Goal: Navigation & Orientation: Find specific page/section

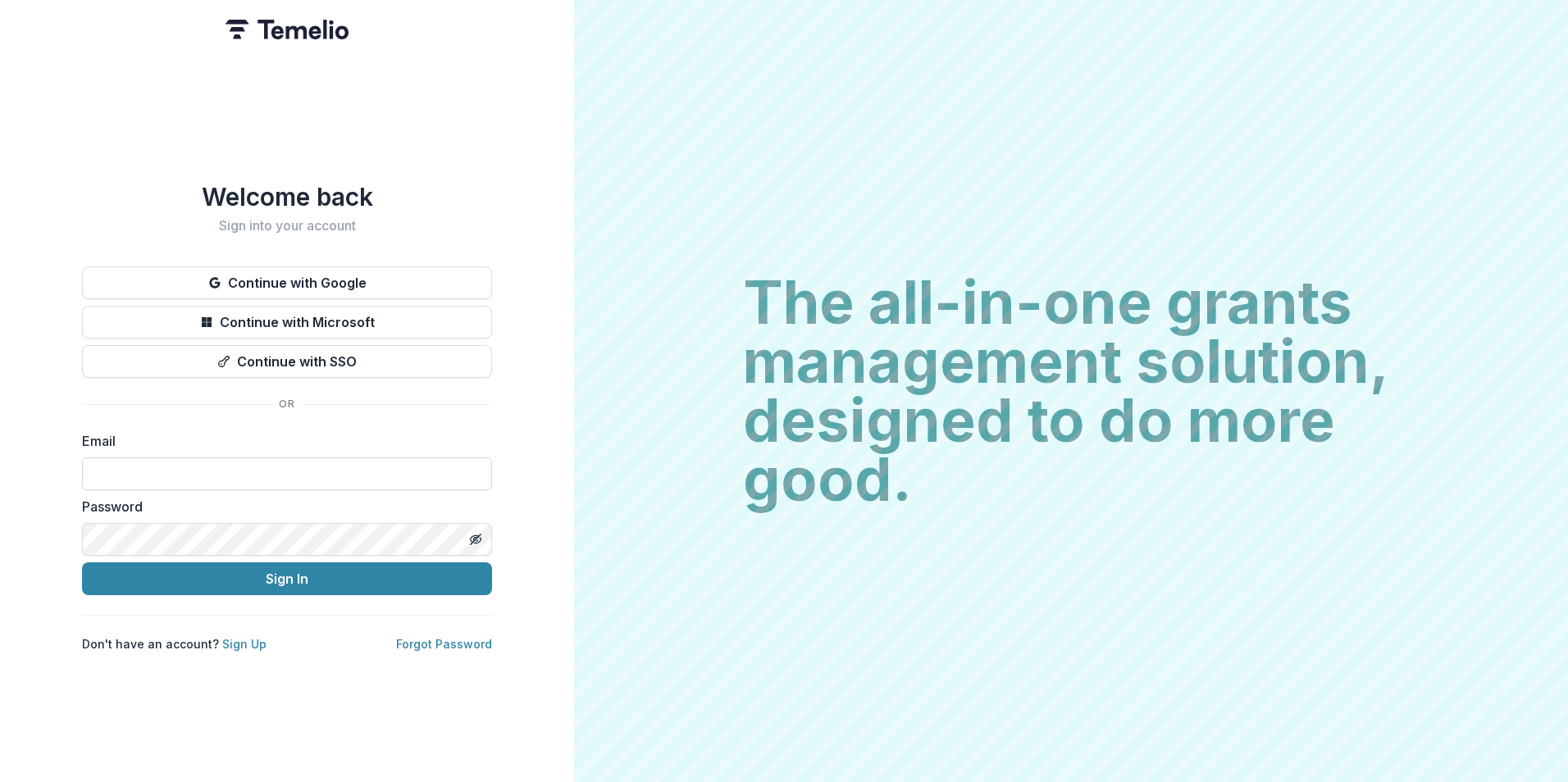
click at [99, 472] on input at bounding box center [287, 474] width 410 height 32
type input "**********"
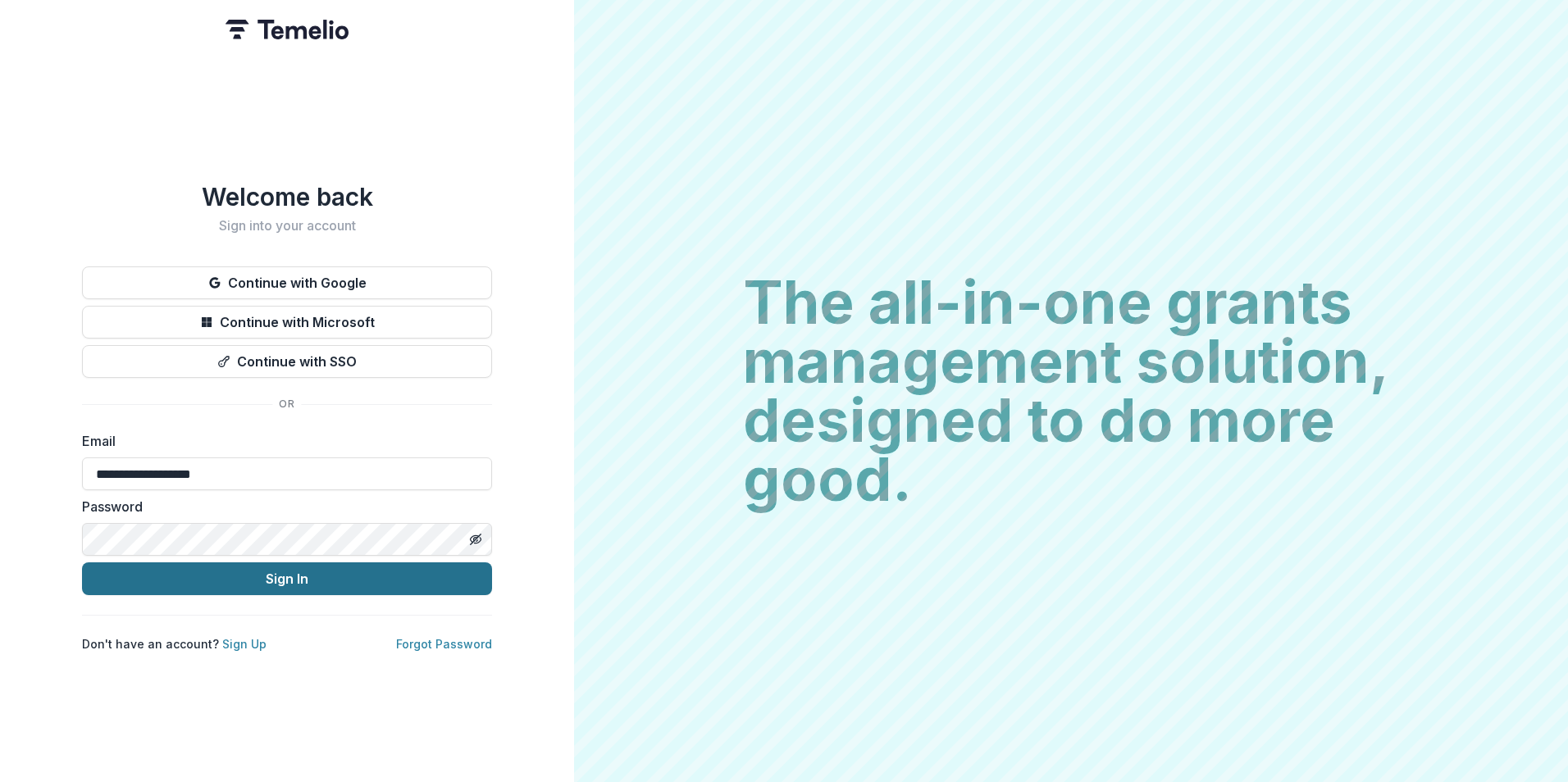
click at [308, 567] on button "Sign In" at bounding box center [287, 578] width 410 height 32
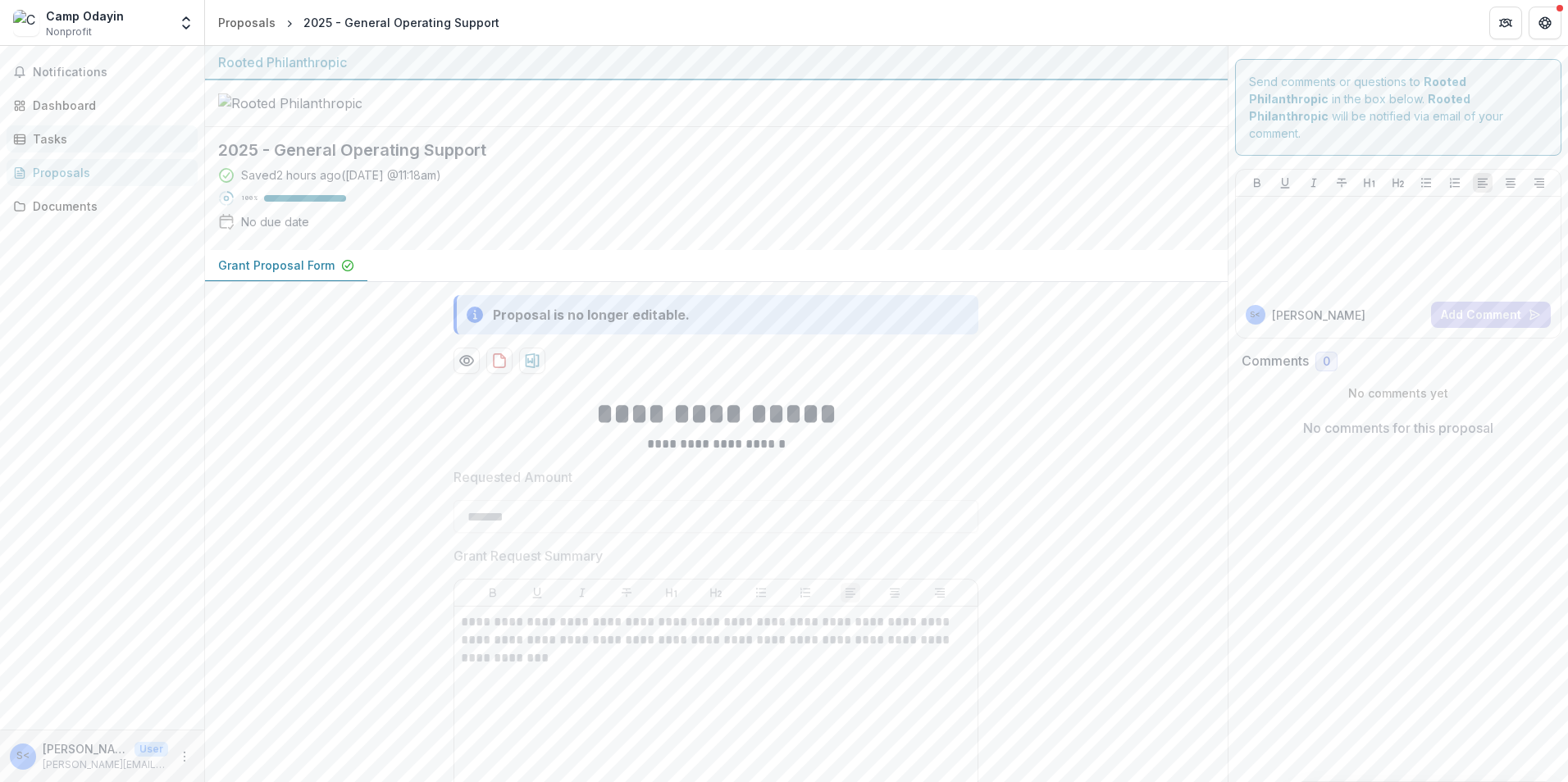
click at [60, 140] on div "Tasks" at bounding box center [108, 139] width 151 height 18
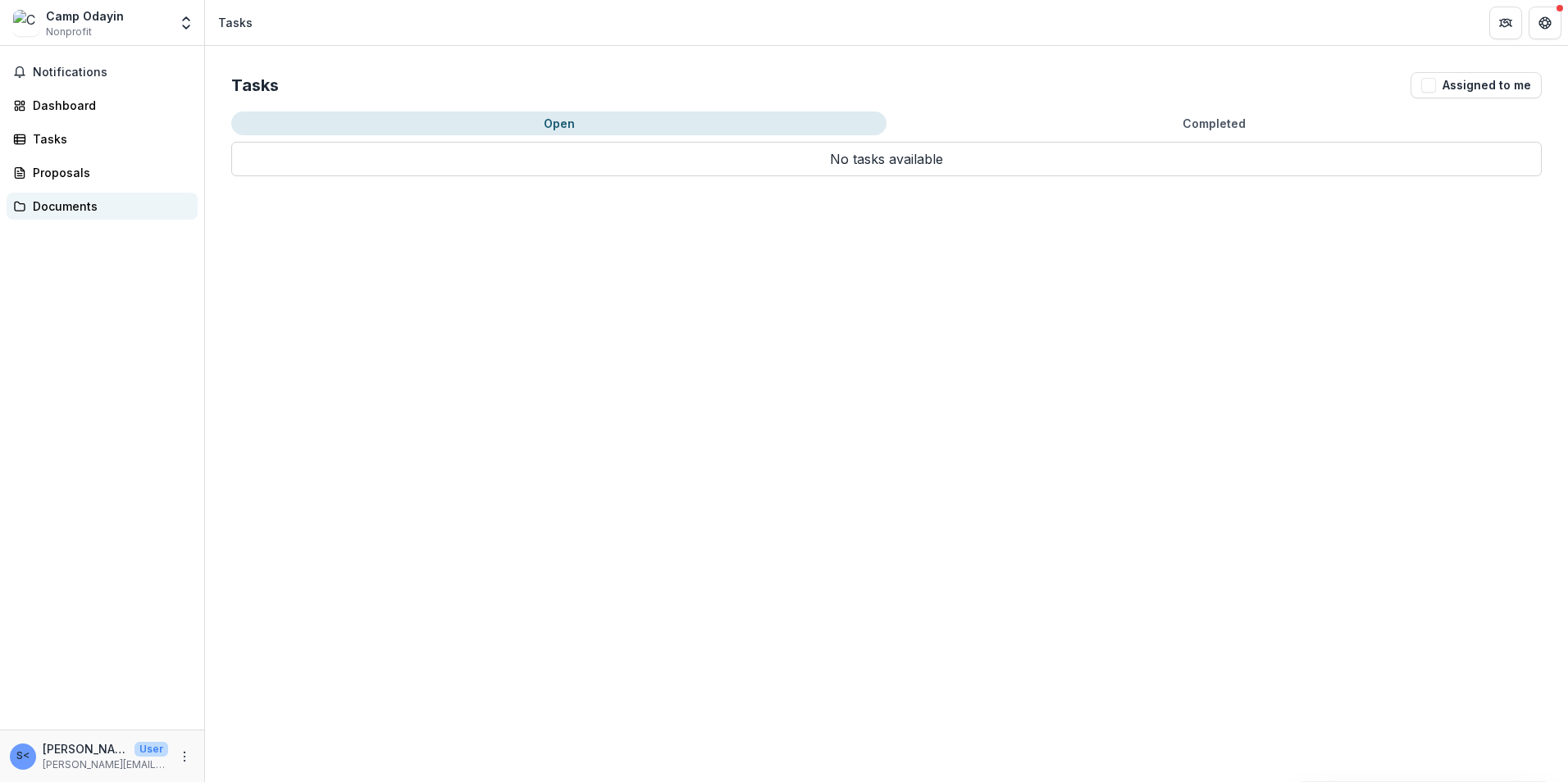
click at [44, 207] on div "Documents" at bounding box center [108, 207] width 151 height 18
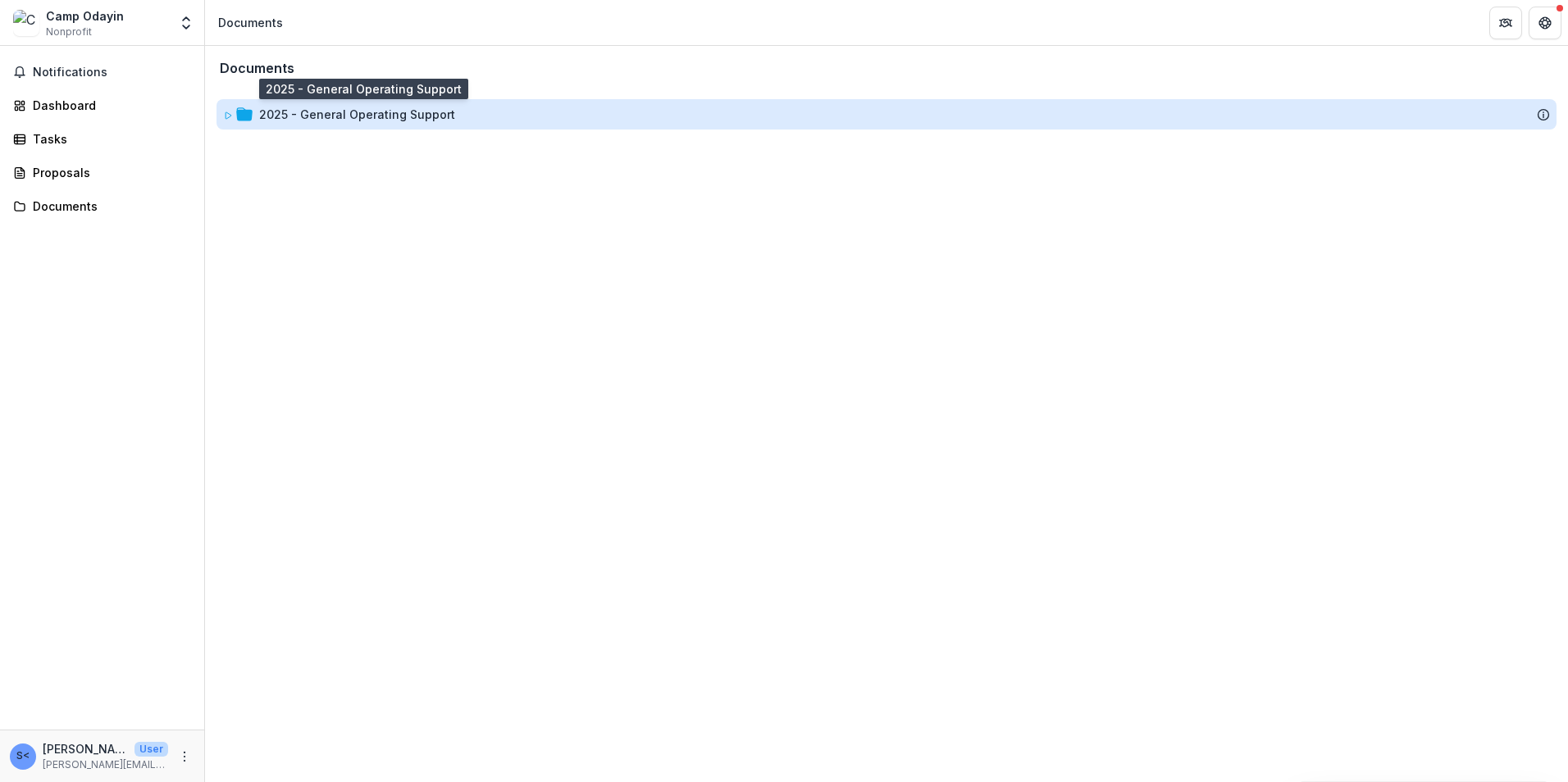
click at [313, 115] on div "2025 - General Operating Support" at bounding box center [357, 115] width 196 height 18
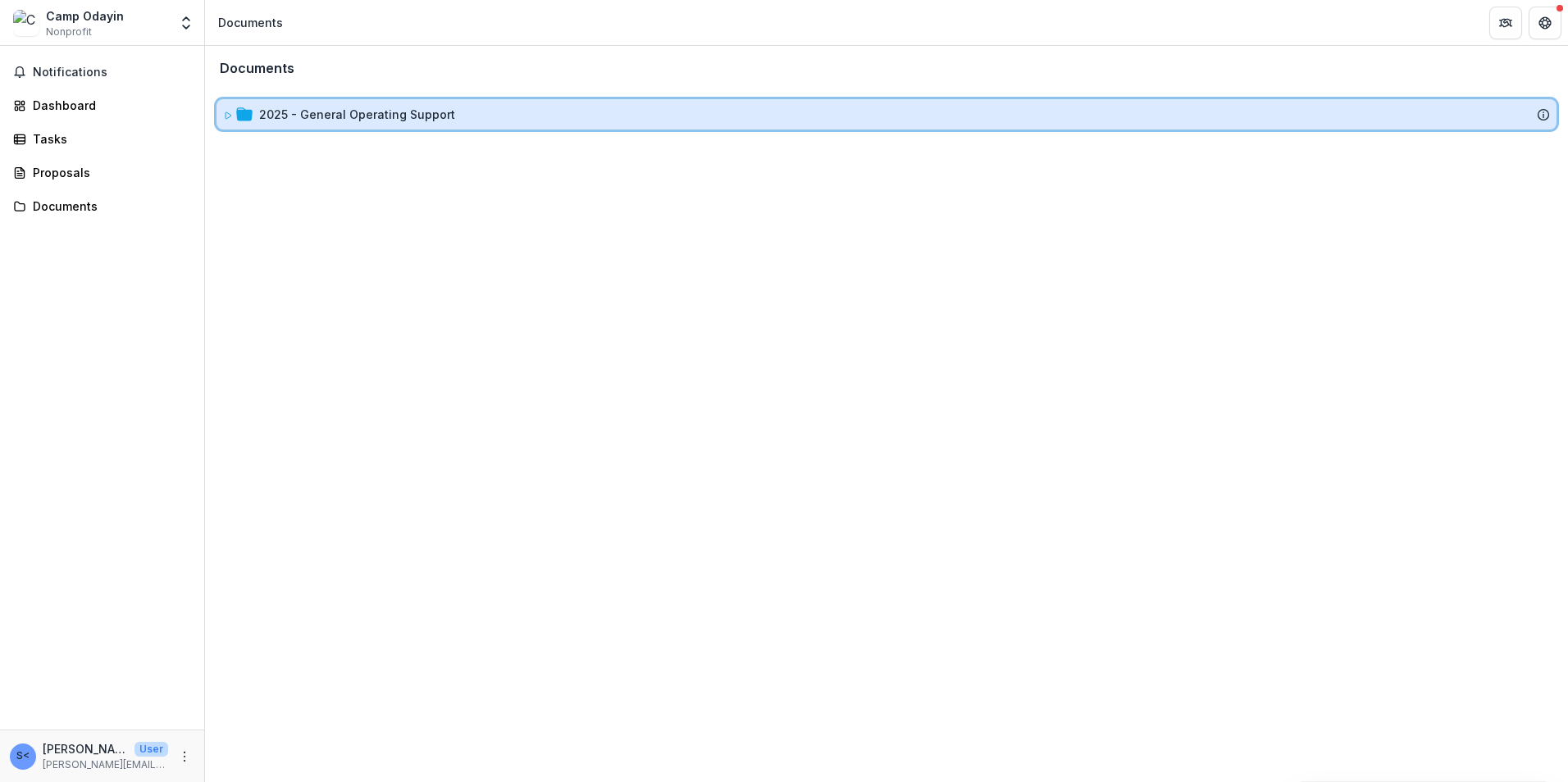
drag, startPoint x: 313, startPoint y: 115, endPoint x: 249, endPoint y: 113, distance: 64.0
click at [249, 113] on icon at bounding box center [244, 114] width 17 height 13
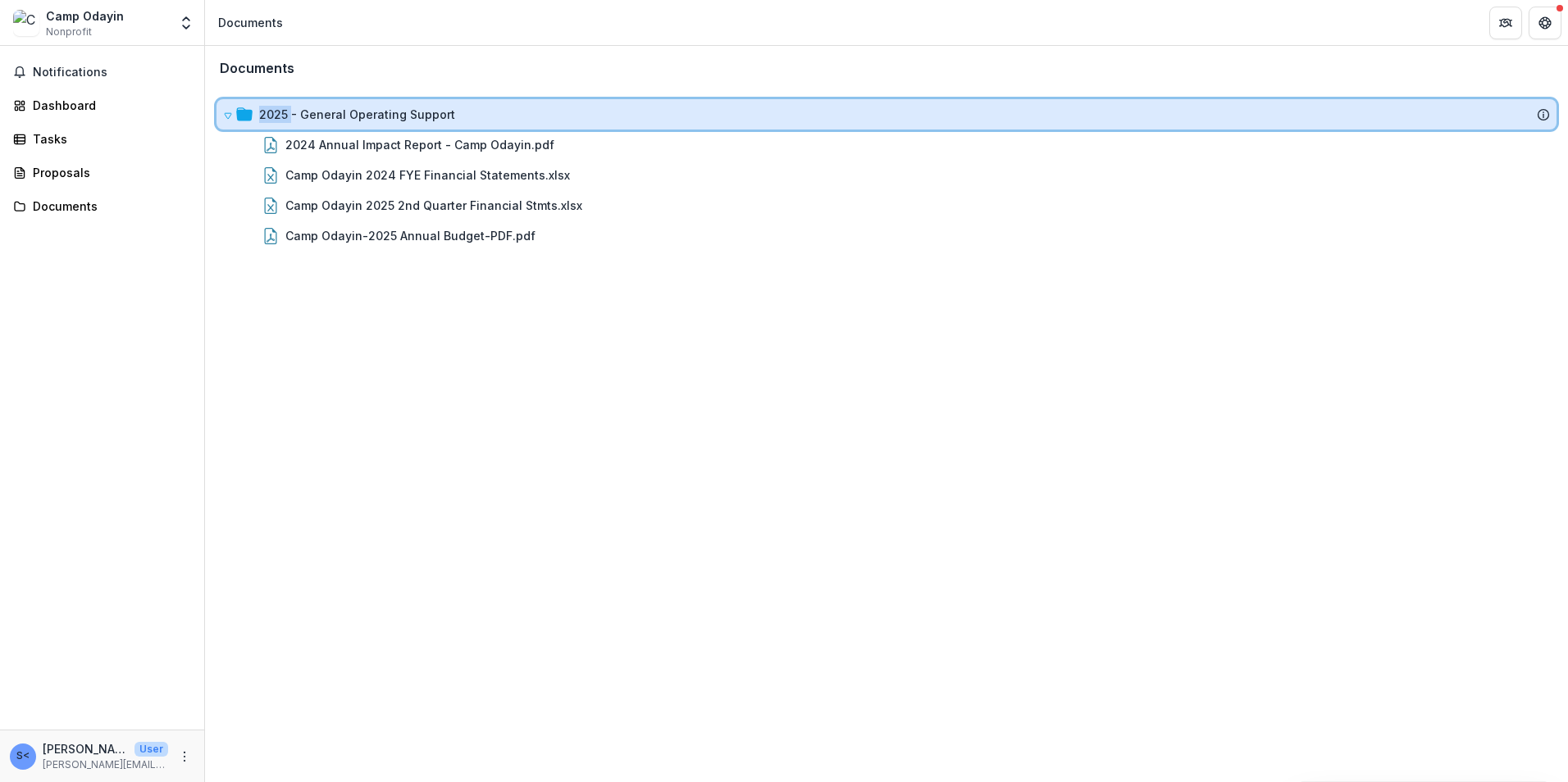
click at [249, 113] on icon at bounding box center [244, 114] width 17 height 13
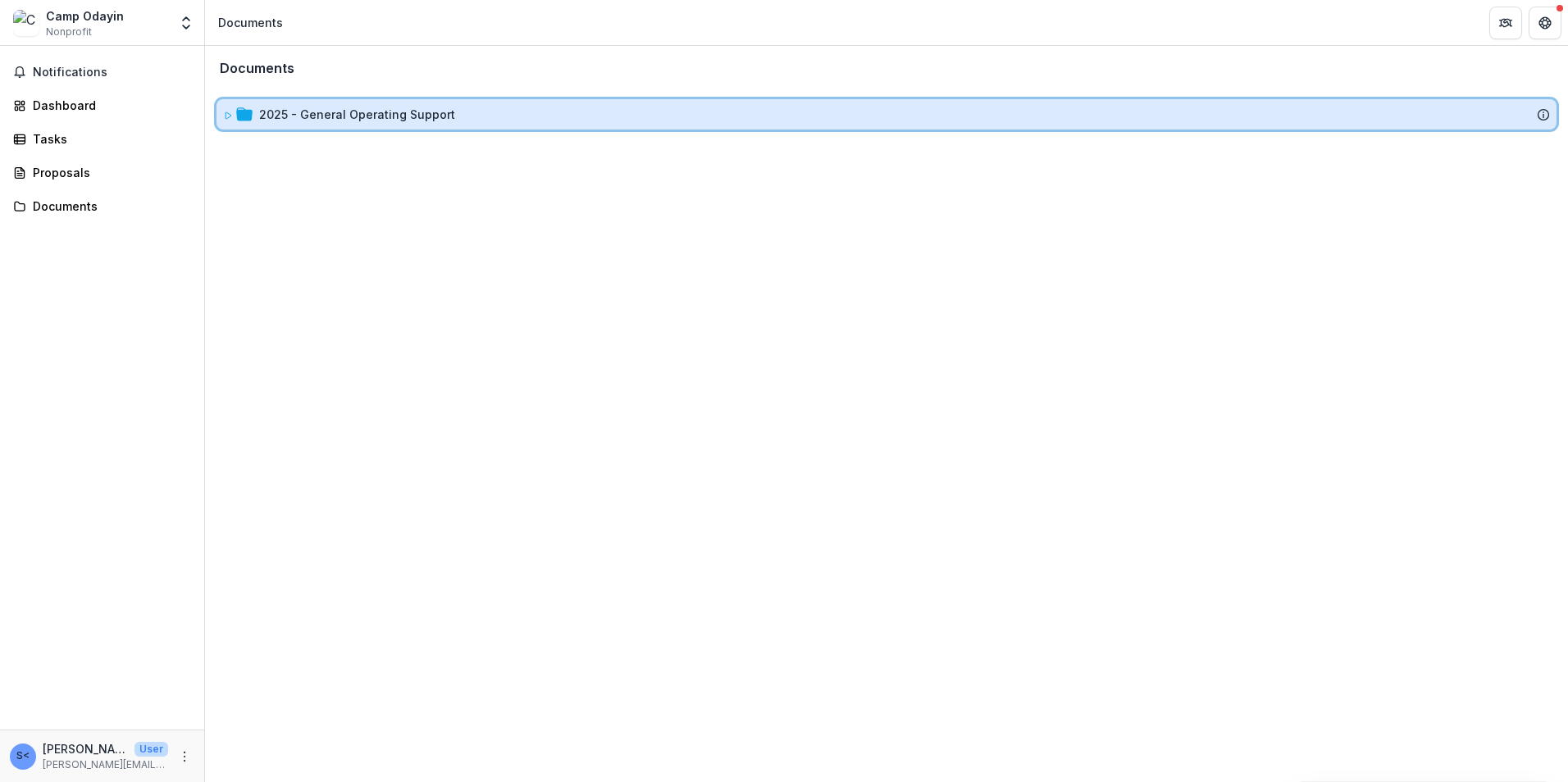
click at [249, 113] on icon at bounding box center [244, 114] width 17 height 13
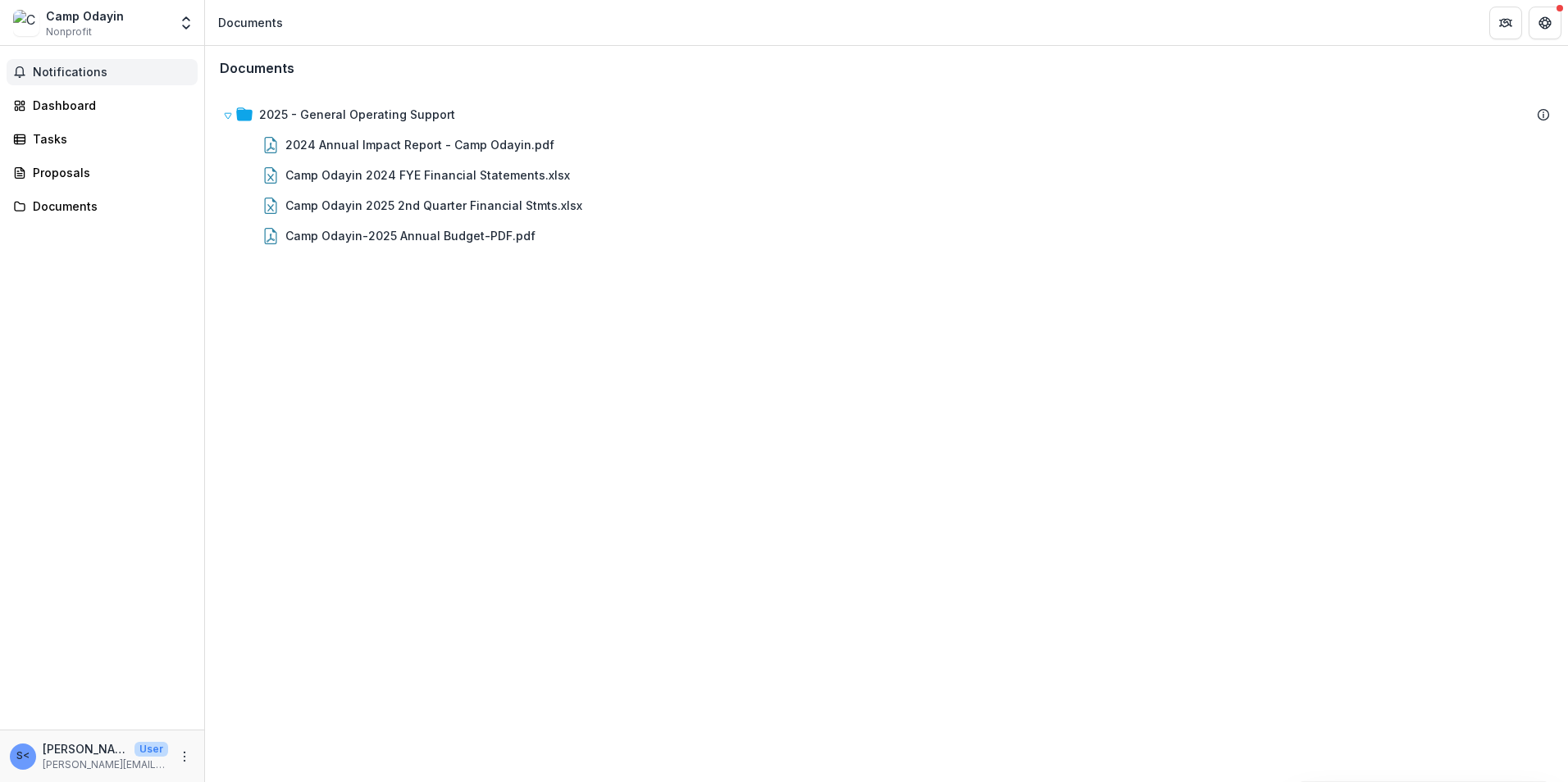
click at [70, 73] on span "Notifications" at bounding box center [111, 73] width 158 height 14
click at [66, 115] on link "Dashboard" at bounding box center [102, 105] width 191 height 27
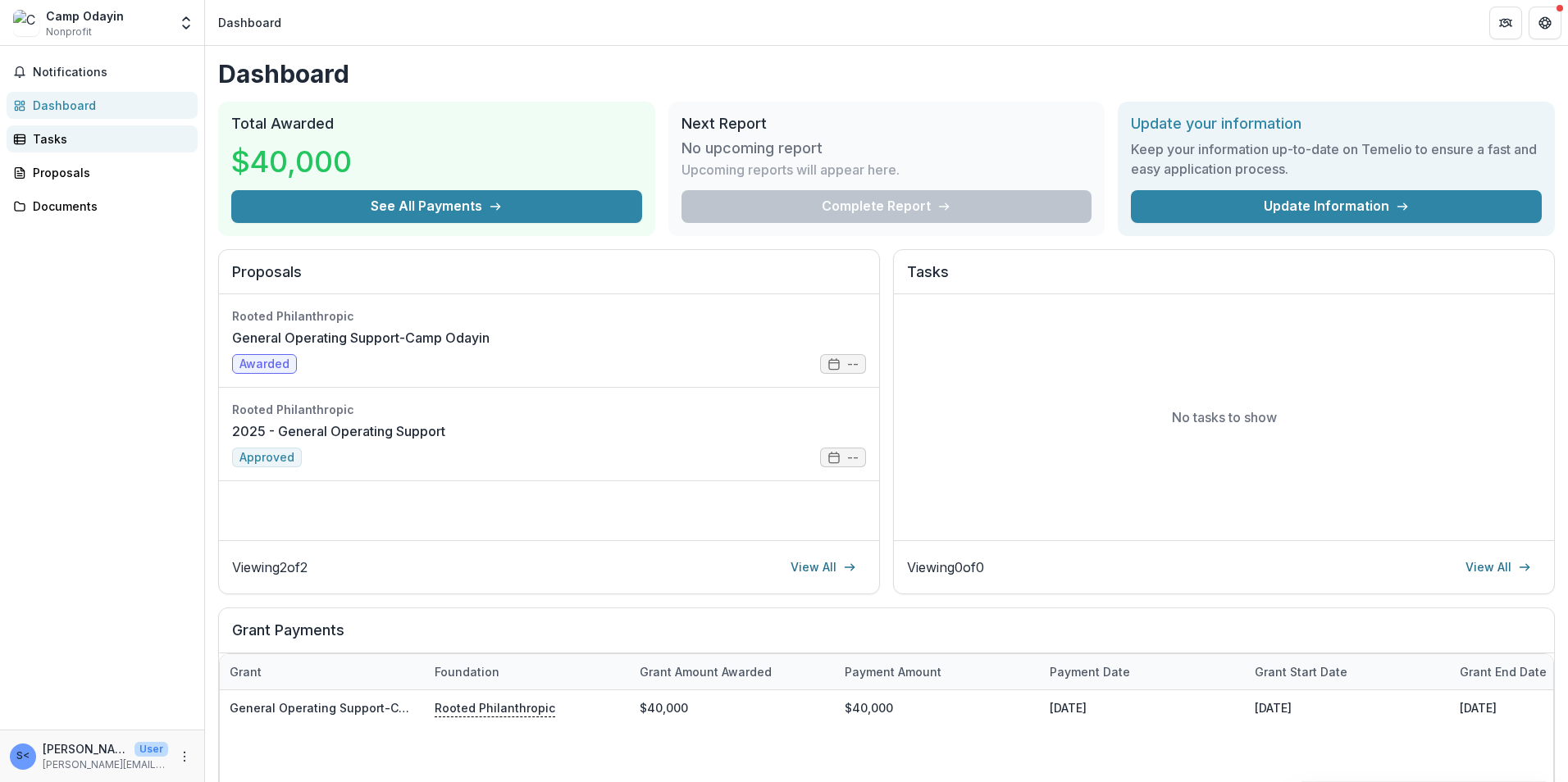
click at [37, 133] on div "Tasks" at bounding box center [108, 139] width 151 height 18
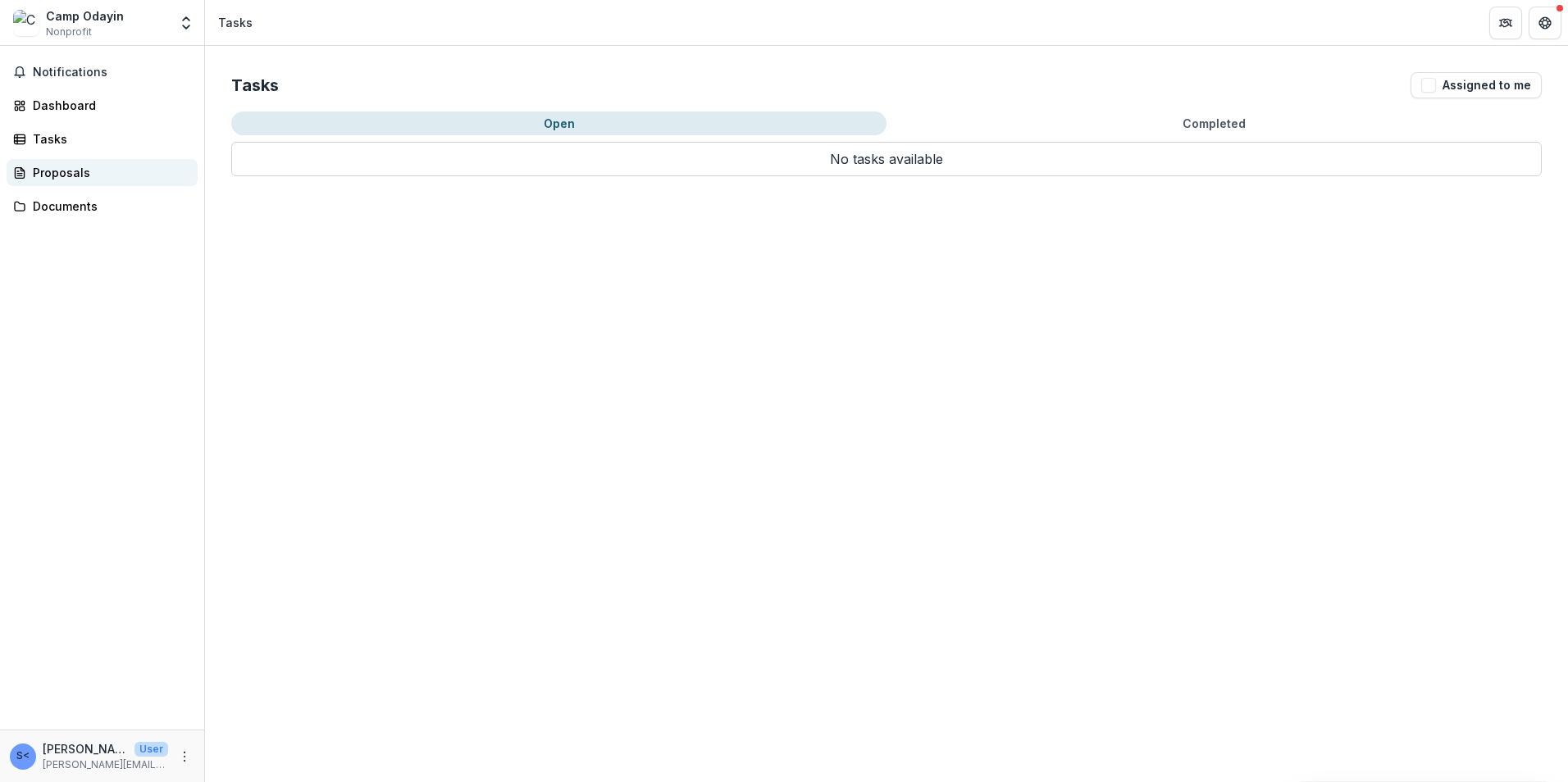
click at [67, 174] on div "Proposals" at bounding box center [108, 173] width 151 height 18
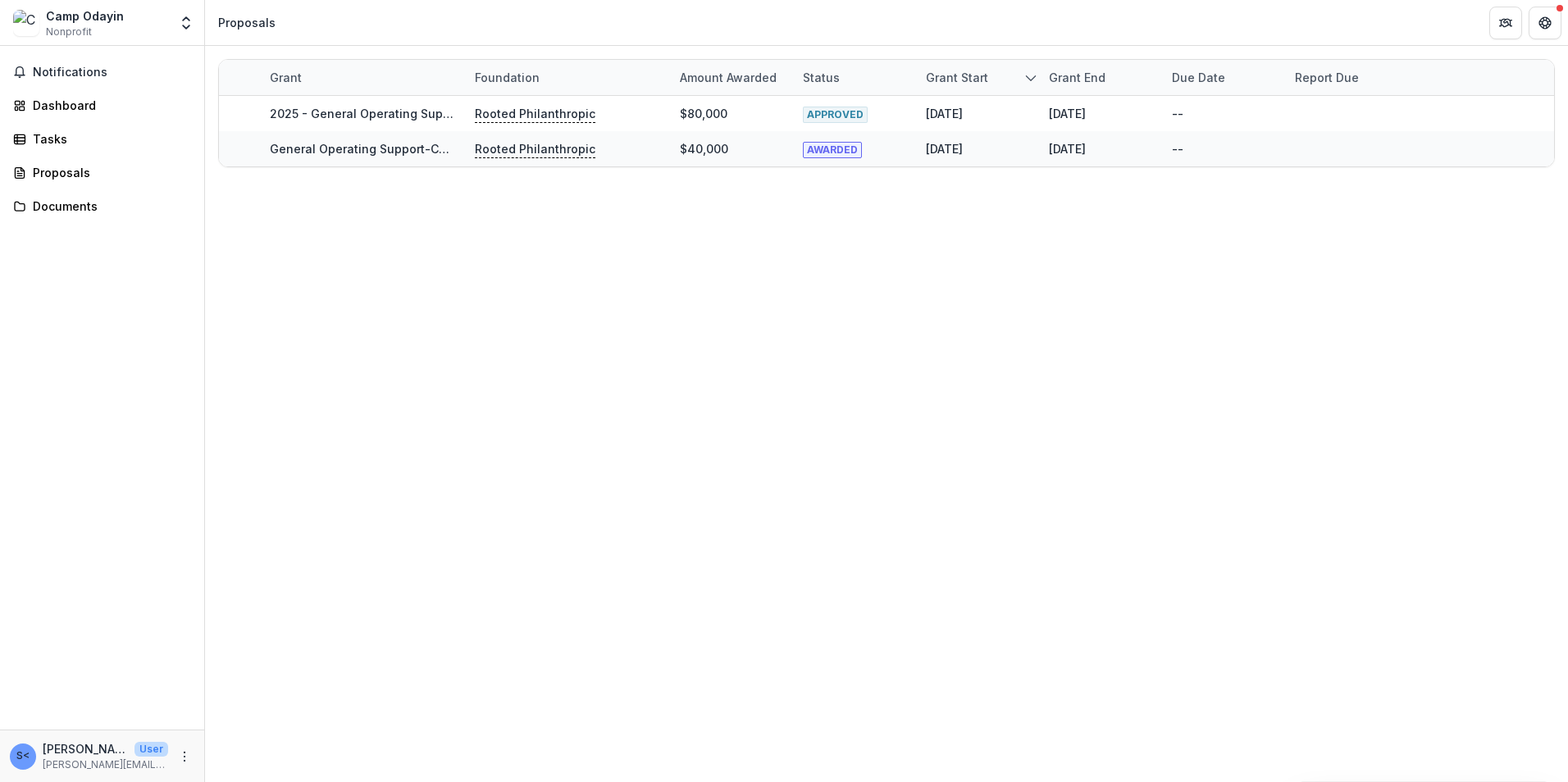
click at [71, 221] on div "Notifications Dashboard Tasks Proposals Documents" at bounding box center [102, 387] width 204 height 684
click at [77, 214] on div "Documents" at bounding box center [108, 207] width 151 height 18
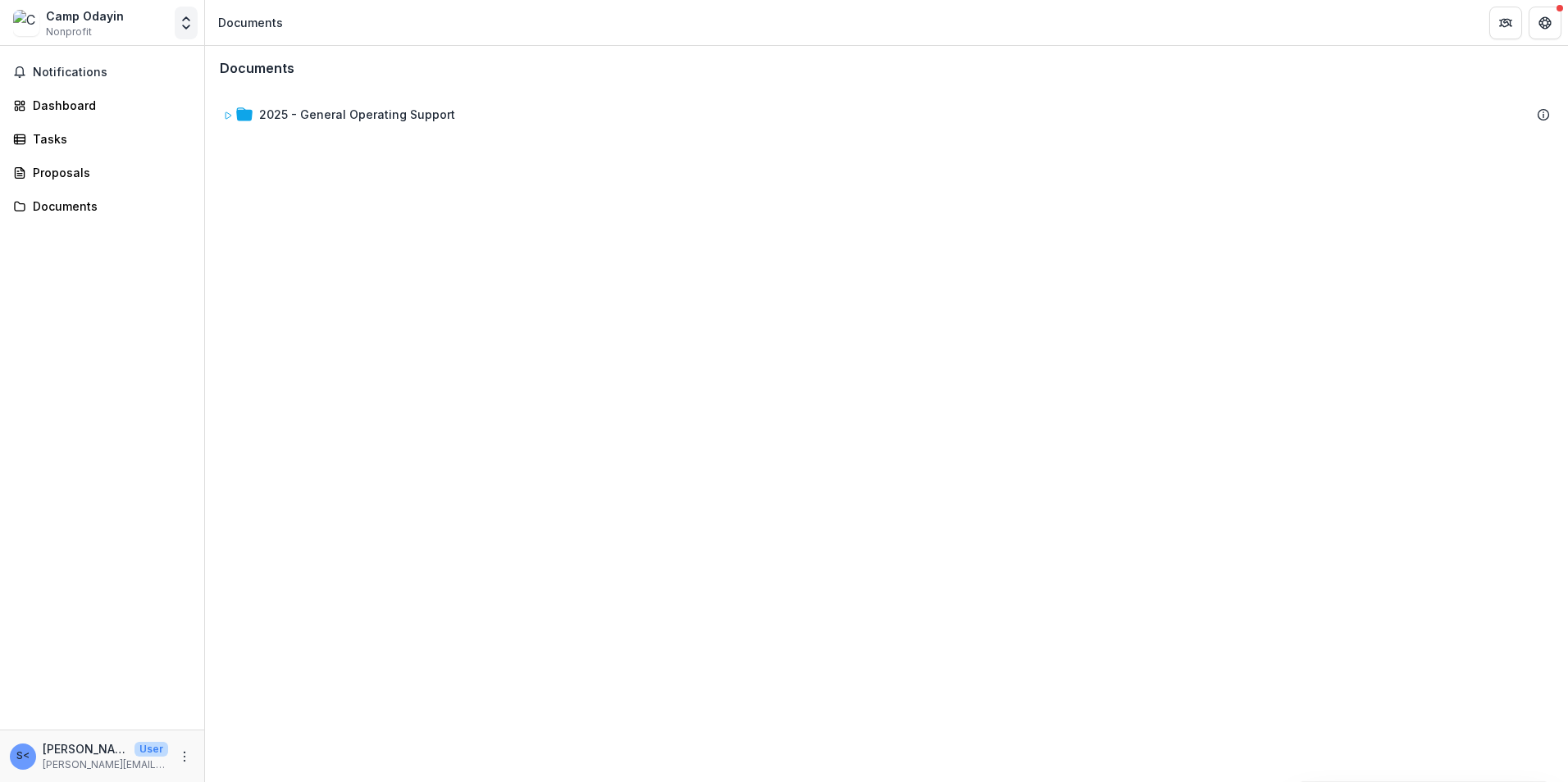
click at [187, 30] on icon "Open entity switcher" at bounding box center [186, 23] width 17 height 17
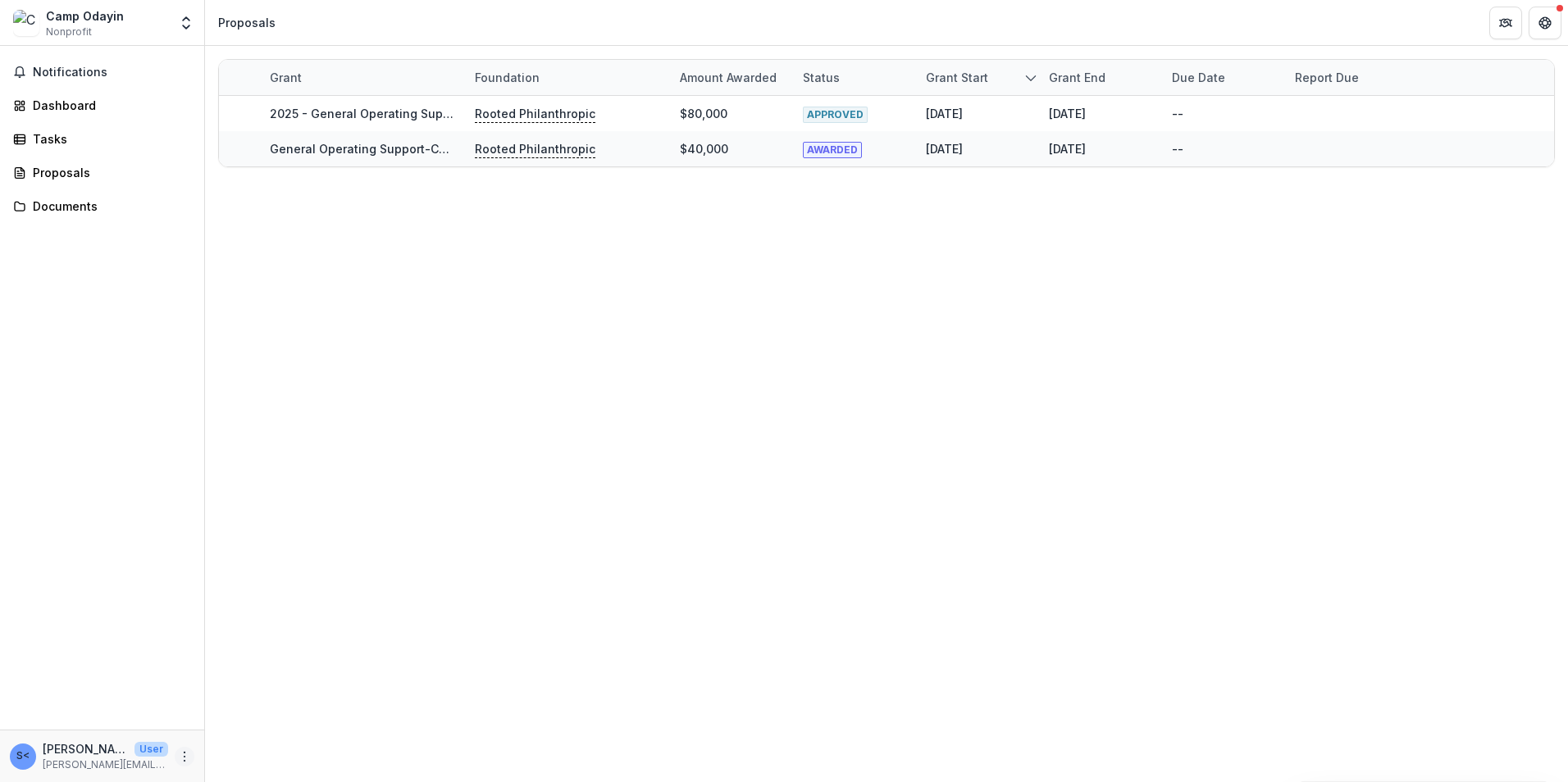
click at [180, 761] on icon "More" at bounding box center [184, 757] width 13 height 13
